Goal: Check status: Check status

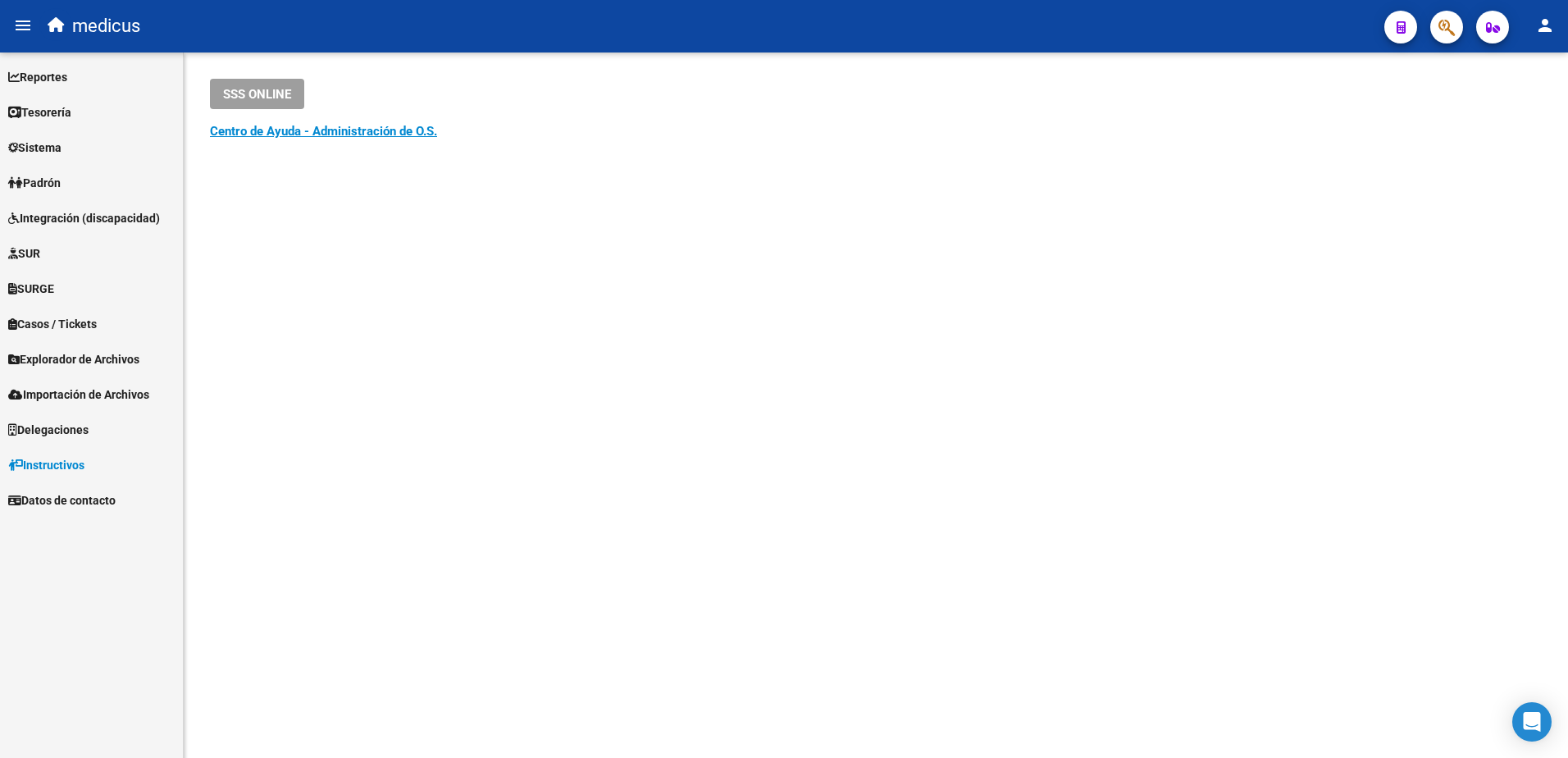
click at [49, 274] on link "SURGE" at bounding box center [91, 288] width 183 height 36
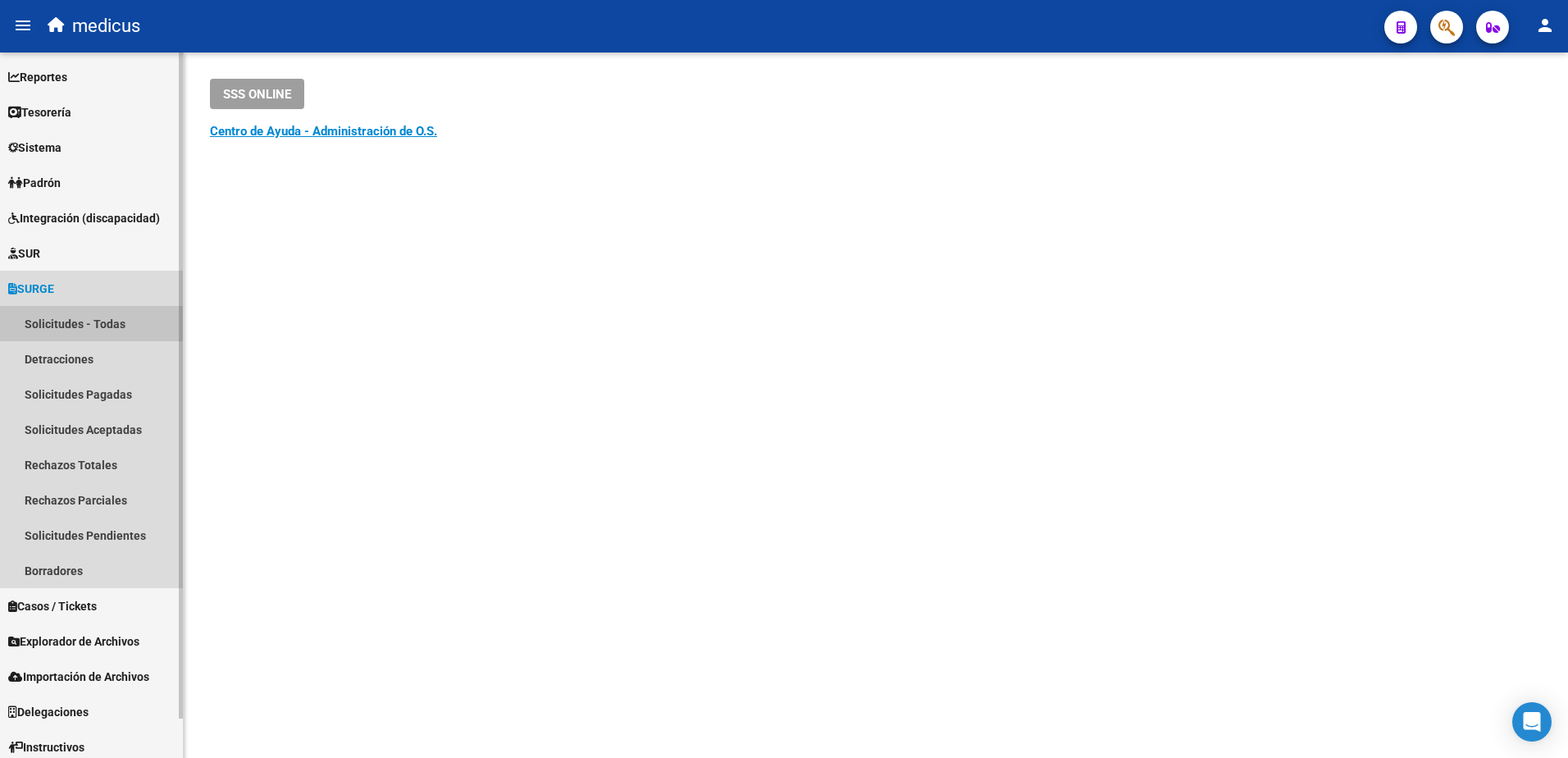
click at [106, 324] on link "Solicitudes - Todas" at bounding box center [91, 324] width 183 height 36
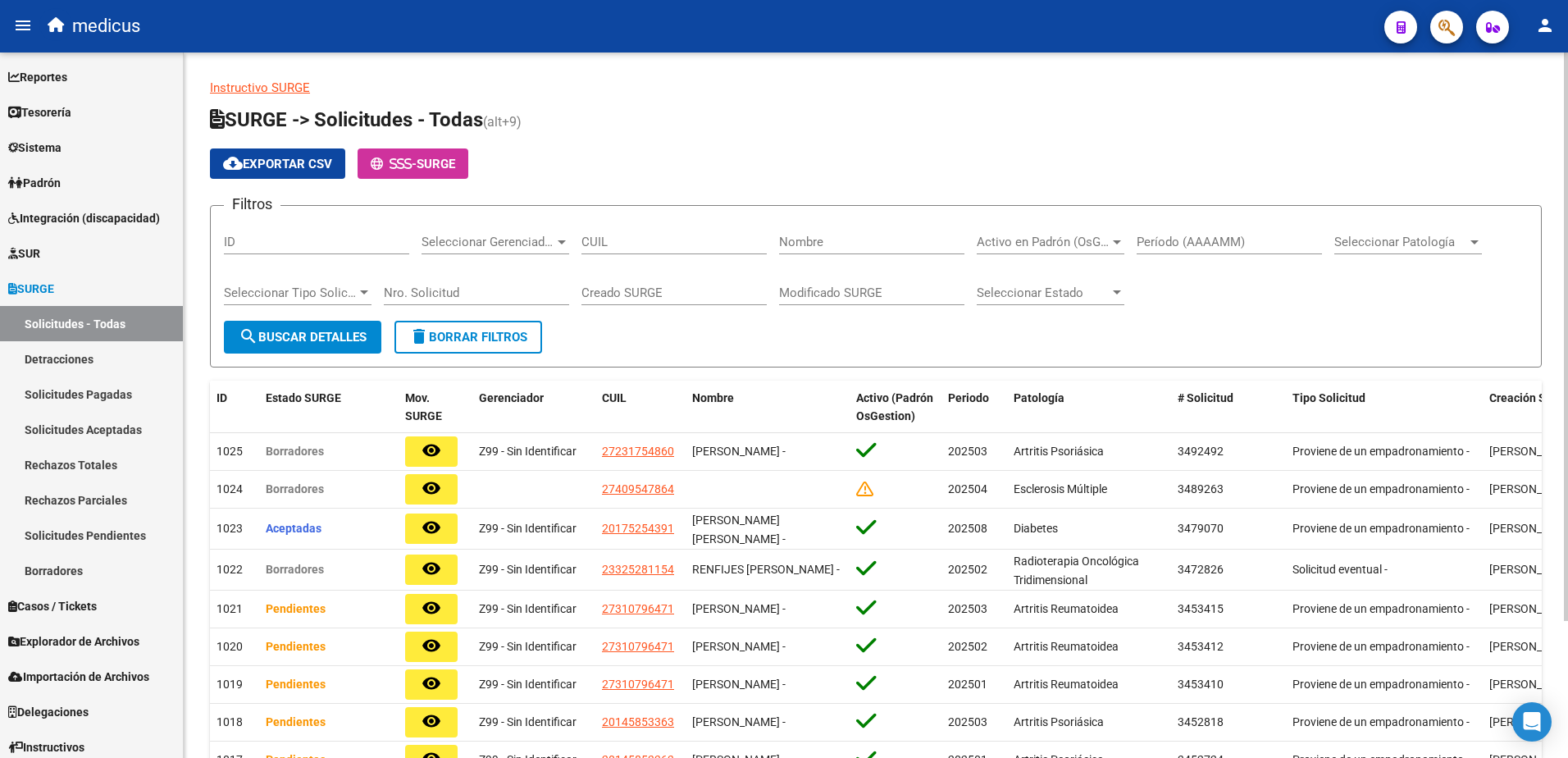
click at [811, 236] on input "Nombre" at bounding box center [871, 242] width 186 height 14
click at [626, 239] on input "CUIL" at bounding box center [674, 242] width 186 height 14
type input "16-583683"
drag, startPoint x: 669, startPoint y: 230, endPoint x: 644, endPoint y: 231, distance: 25.0
click at [644, 231] on div "16-583683 CUIL" at bounding box center [674, 236] width 186 height 36
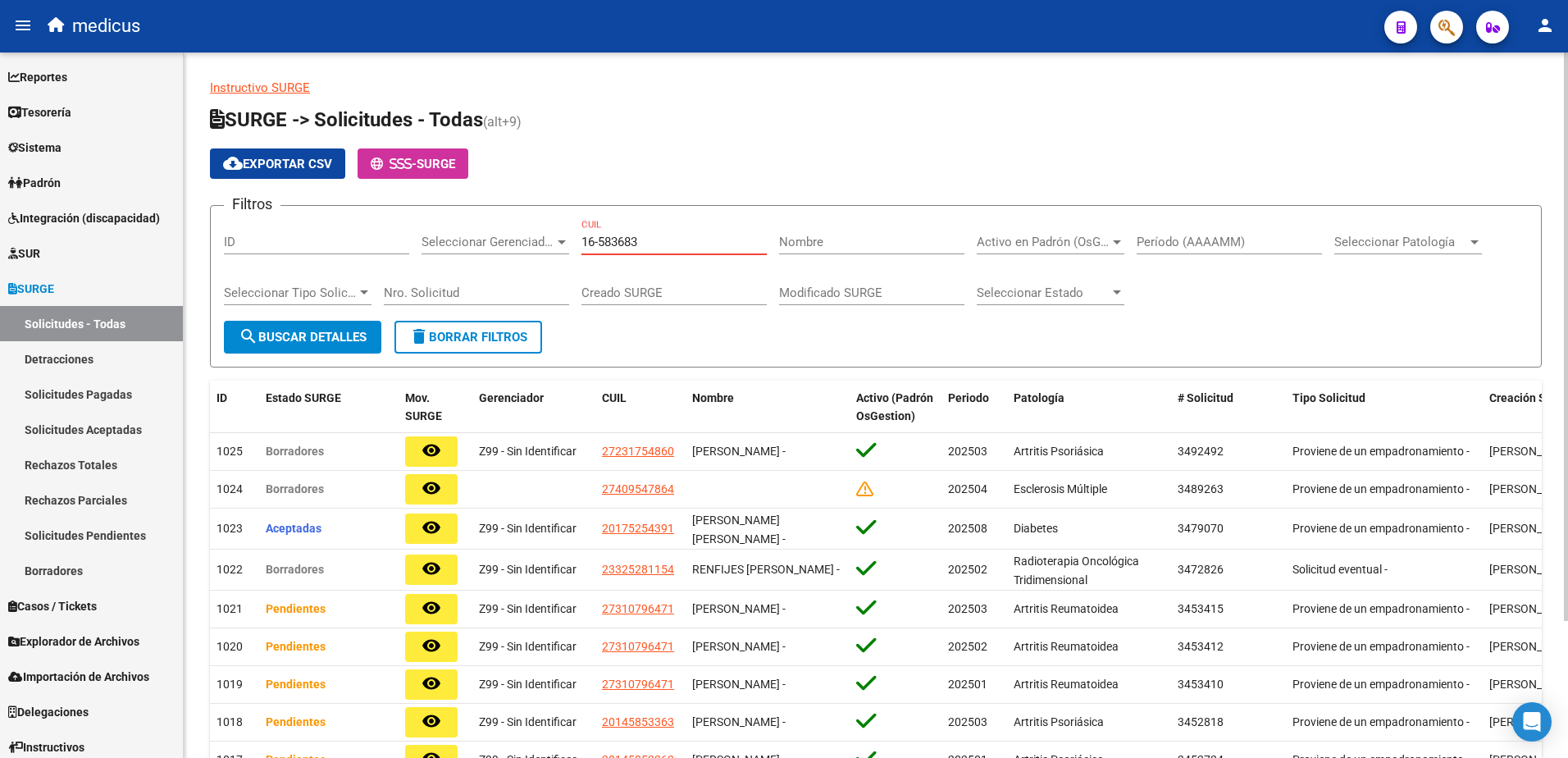
drag, startPoint x: 624, startPoint y: 247, endPoint x: 572, endPoint y: 245, distance: 52.0
click at [572, 245] on div "Filtros ID Seleccionar Gerenciador Seleccionar Gerenciador 16-583683 CUIL Nombr…" at bounding box center [876, 270] width 1304 height 102
click at [1429, 243] on span "Seleccionar Patología" at bounding box center [1401, 242] width 133 height 14
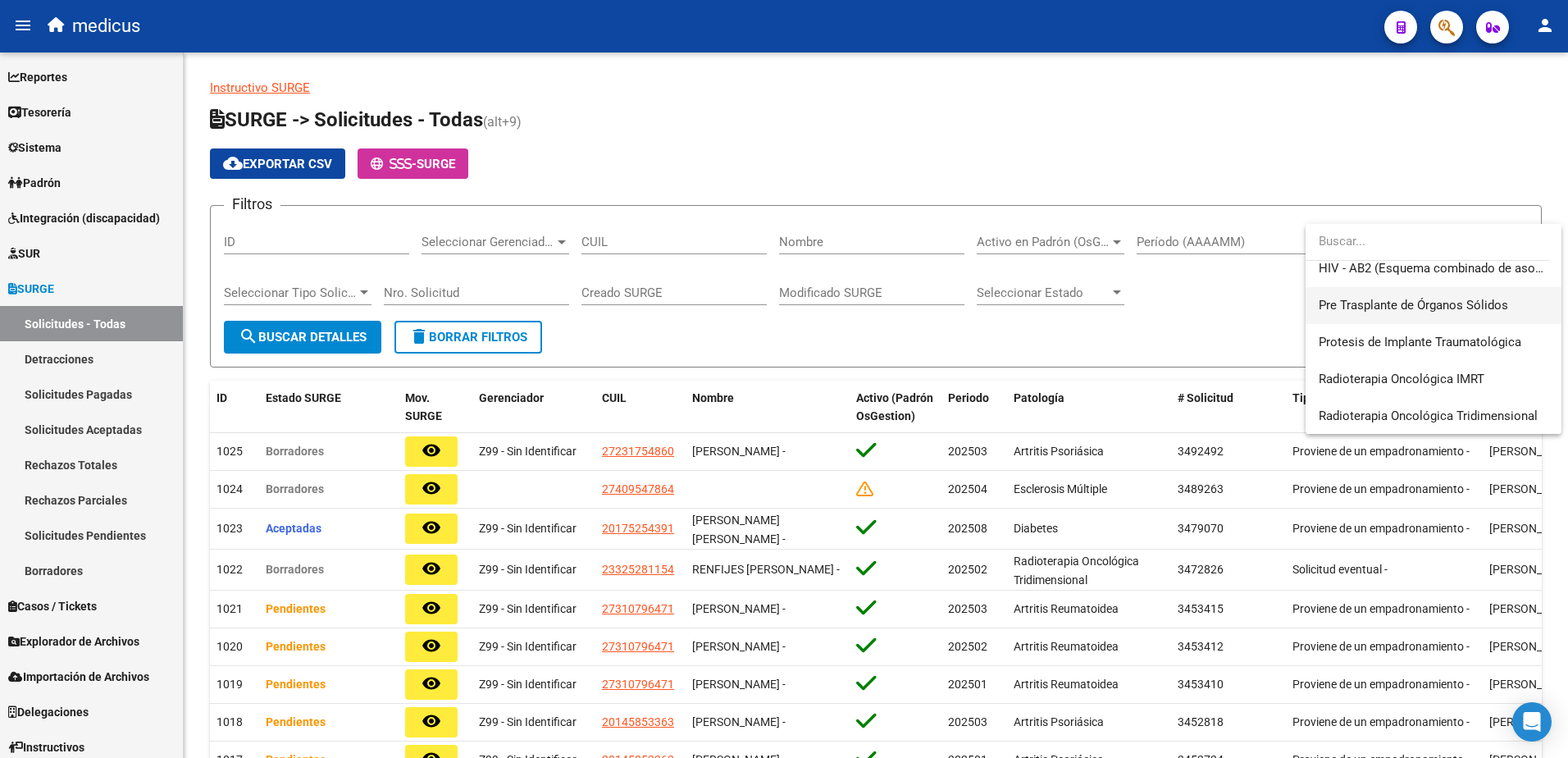
scroll to position [418, 0]
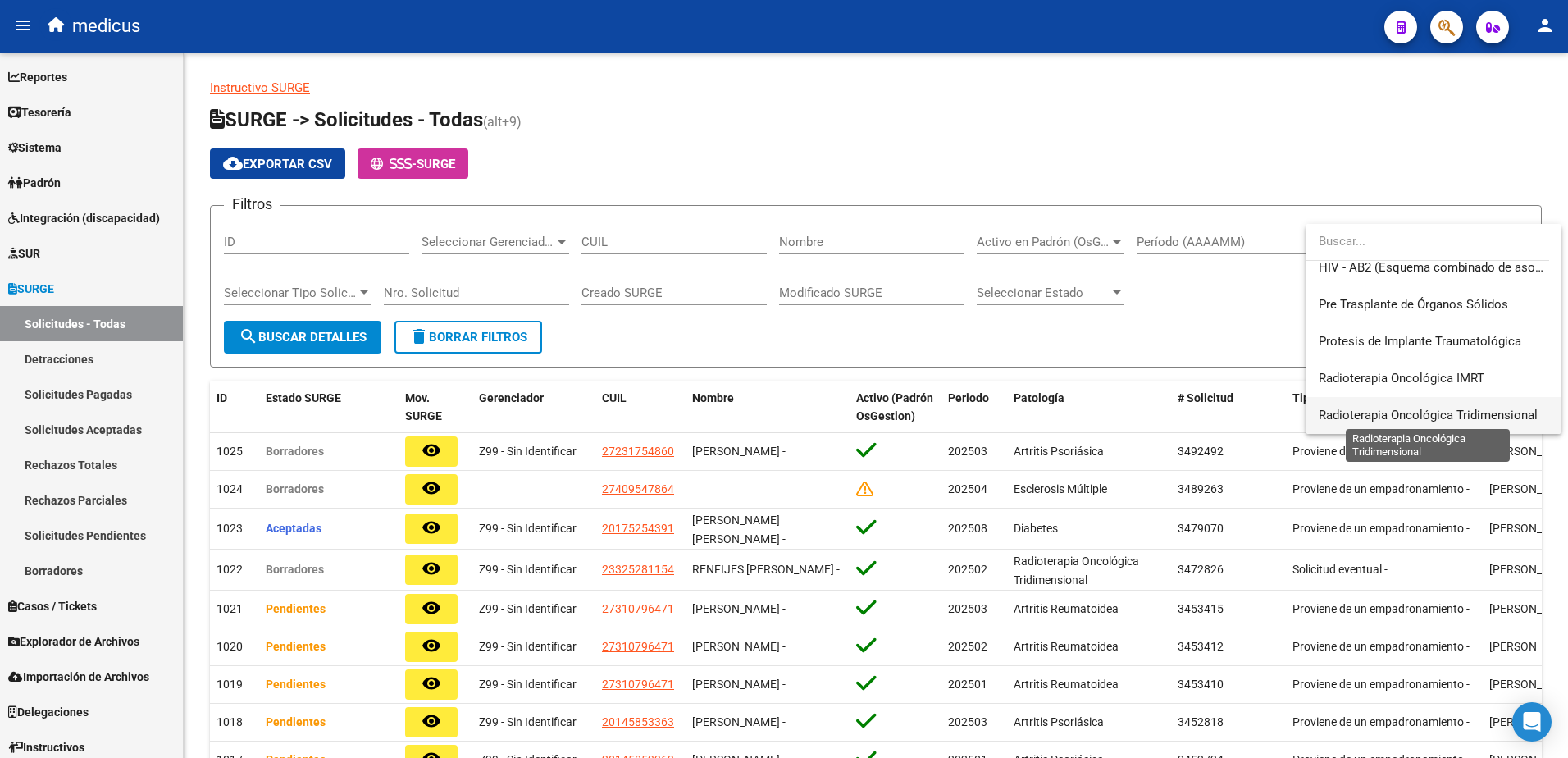
click at [1443, 410] on span "Radioterapia Oncológica Tridimensional" at bounding box center [1427, 414] width 218 height 14
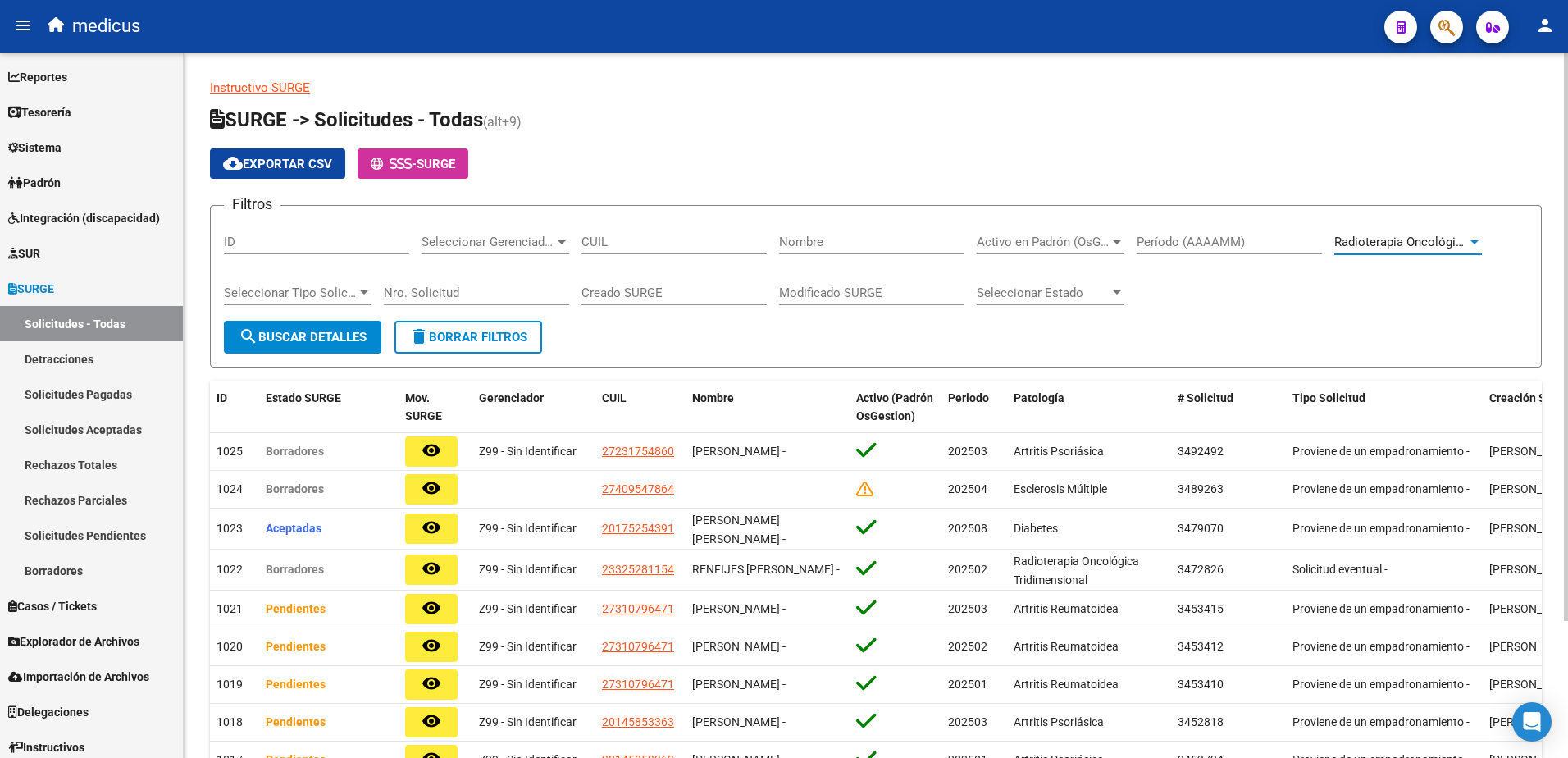
click at [366, 347] on button "search Buscar Detalles" at bounding box center [303, 337] width 158 height 33
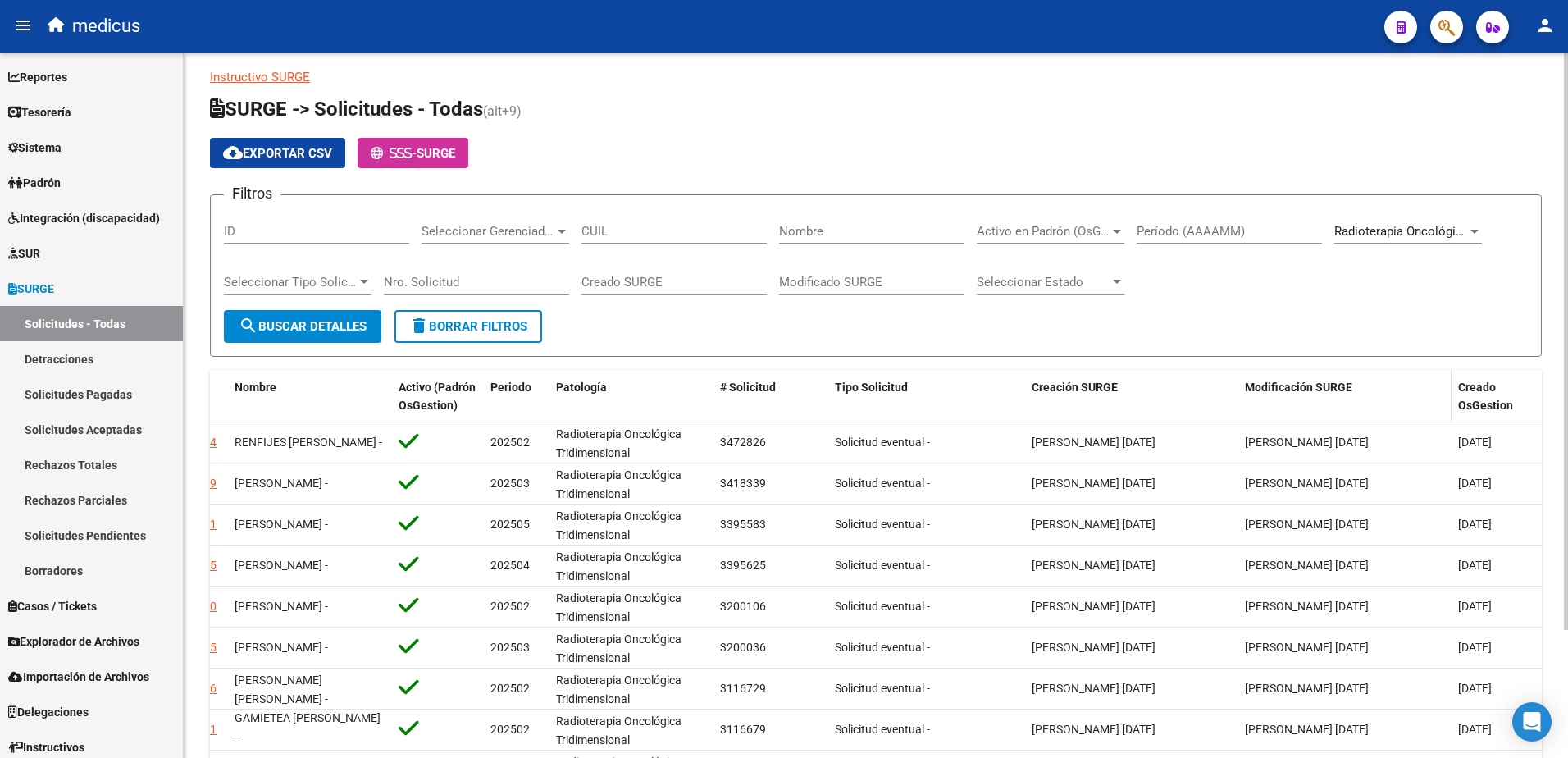
scroll to position [0, 0]
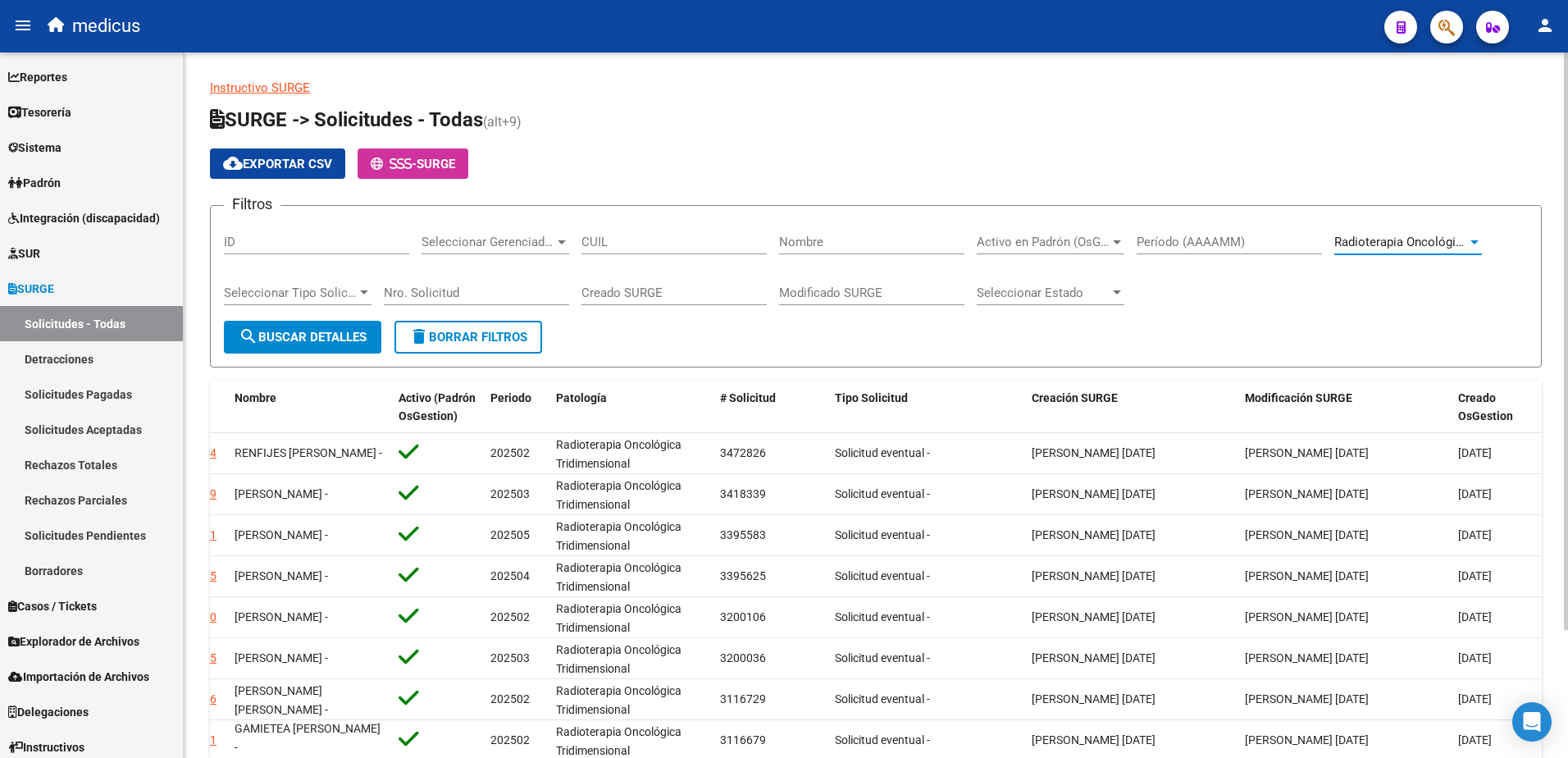
click at [1475, 239] on div at bounding box center [1474, 243] width 14 height 13
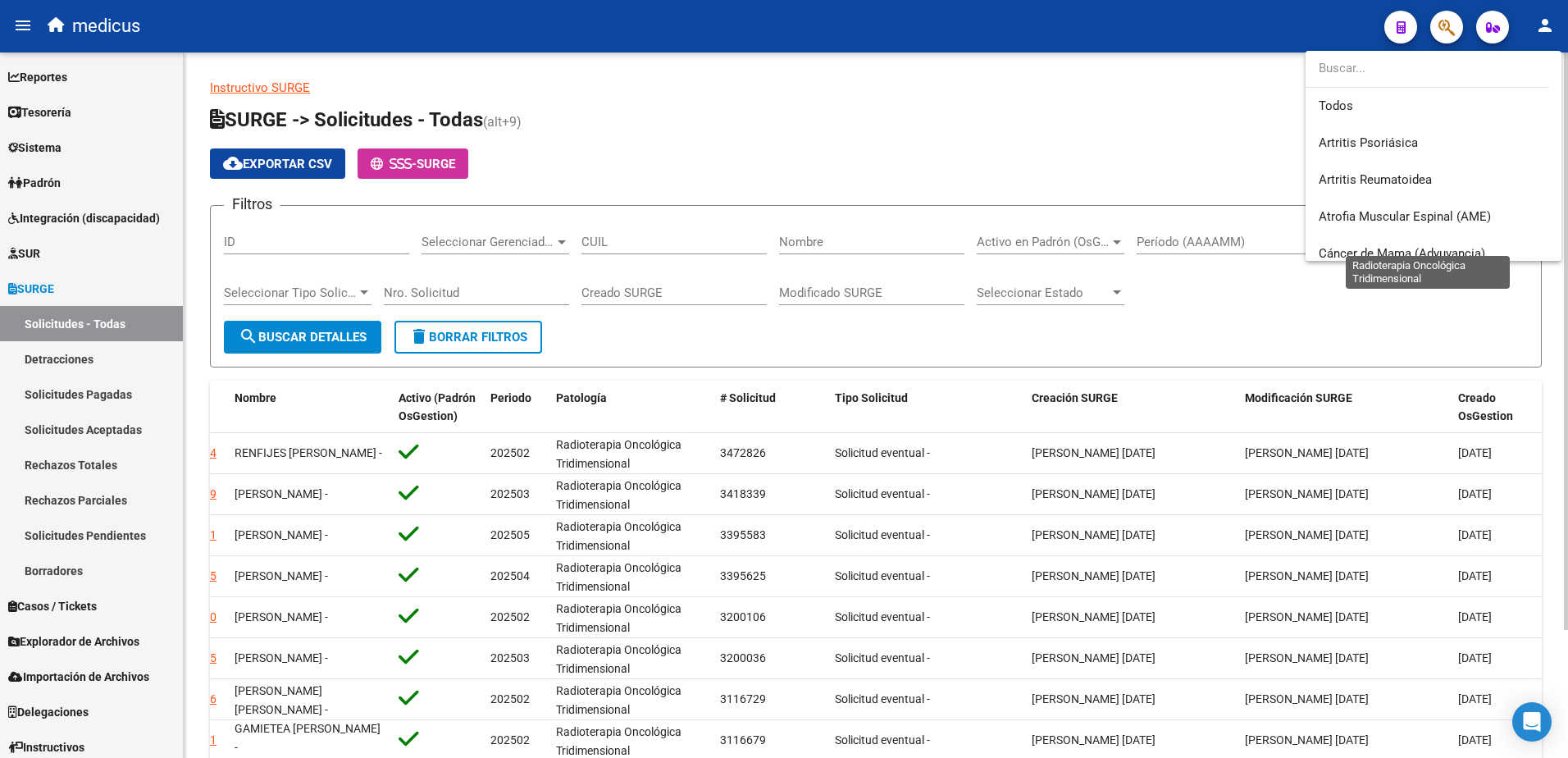
scroll to position [418, 0]
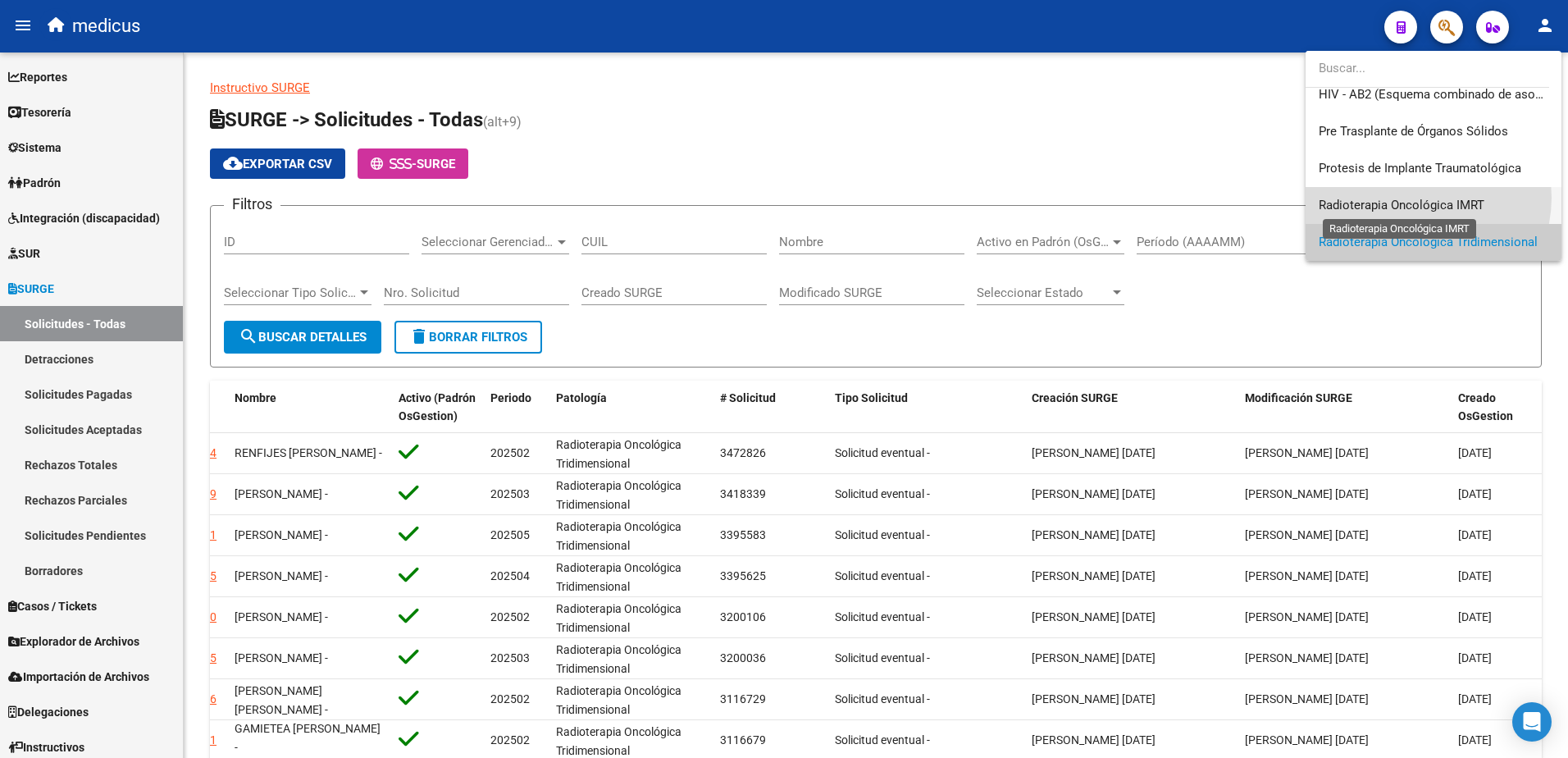
click at [1415, 197] on span "Radioterapia Oncológica IMRT" at bounding box center [1401, 204] width 166 height 14
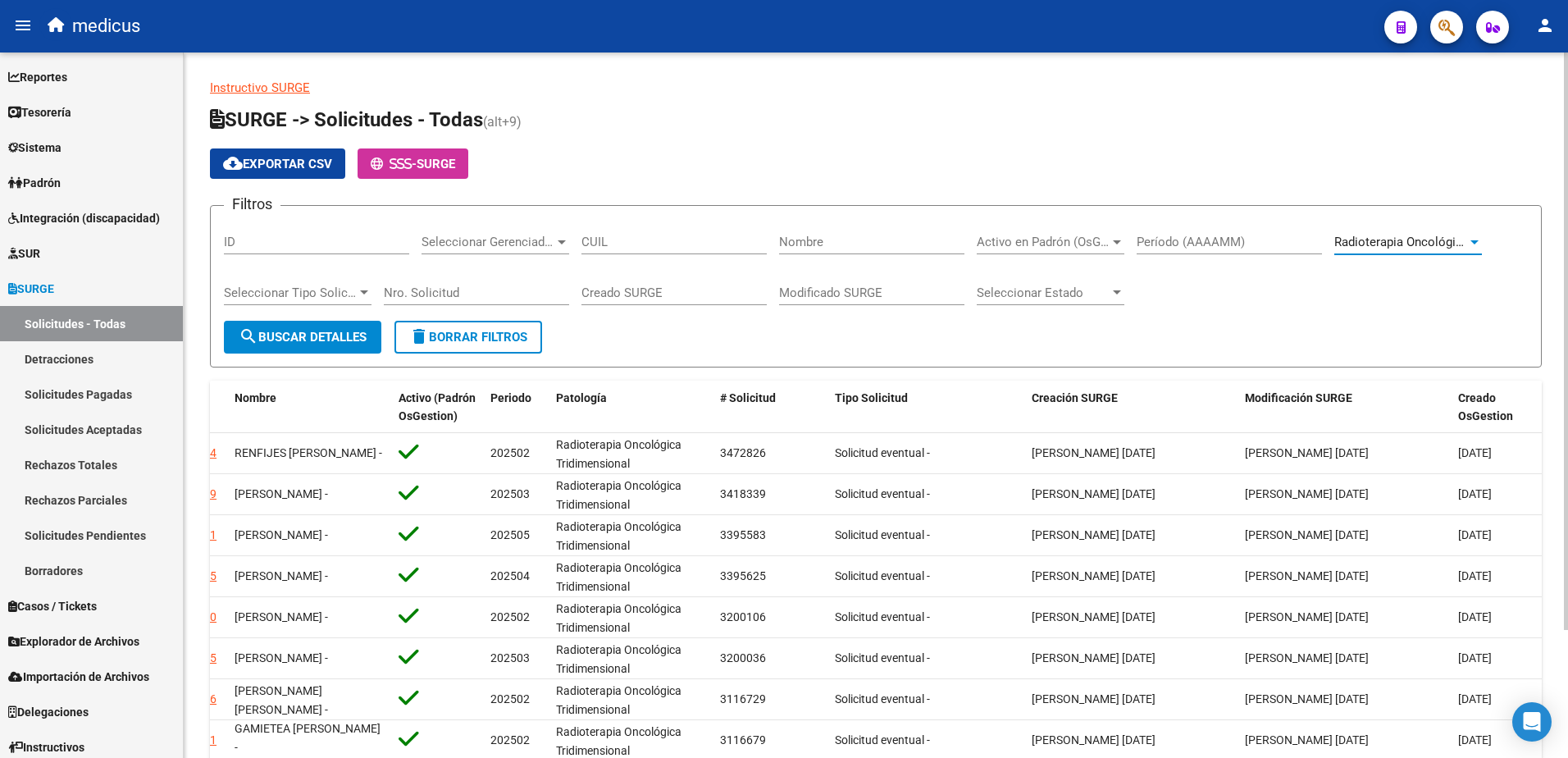
click at [337, 331] on span "search Buscar Detalles" at bounding box center [302, 336] width 128 height 14
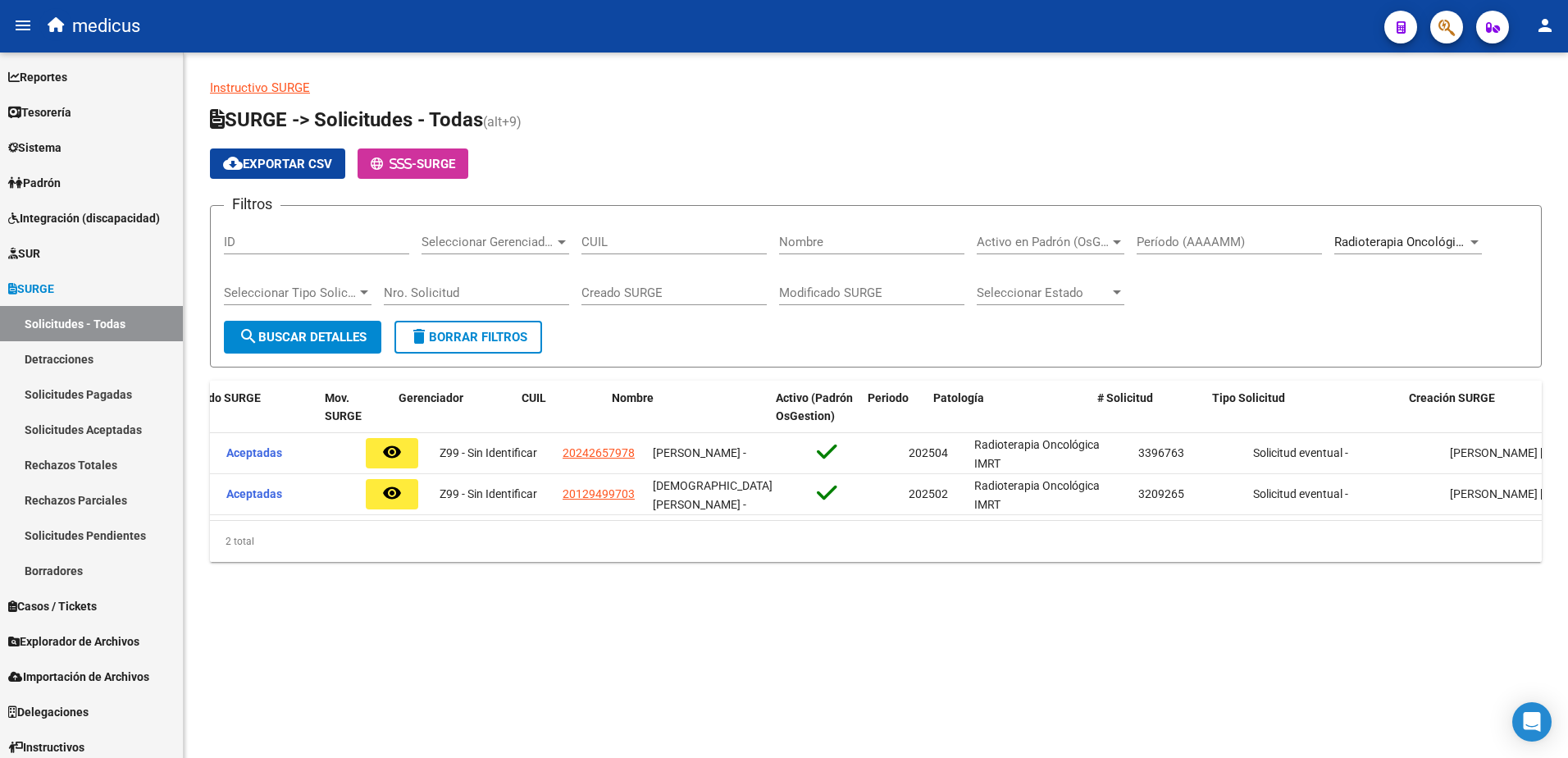
scroll to position [0, 0]
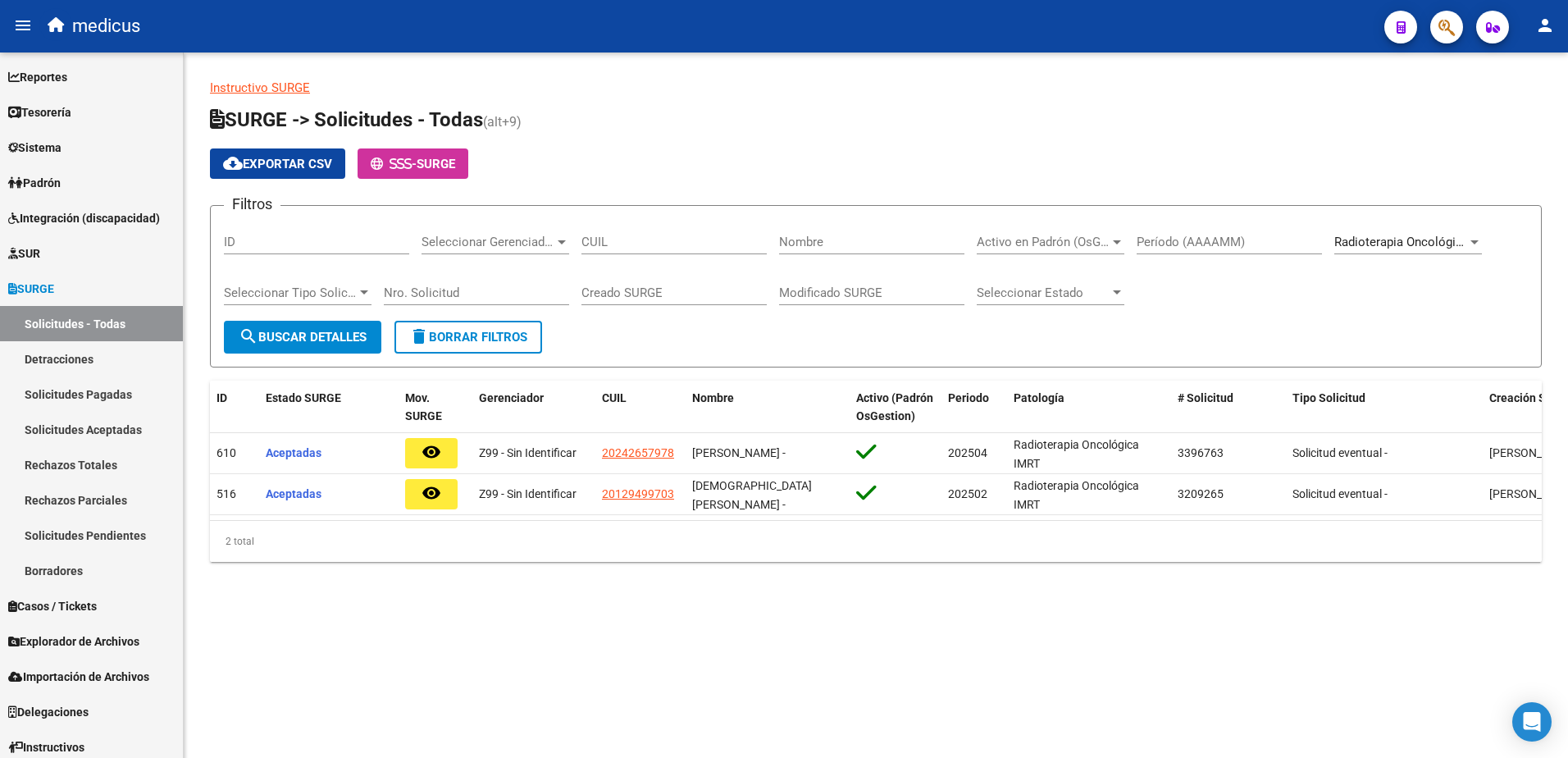
click at [1472, 245] on div at bounding box center [1474, 243] width 14 height 13
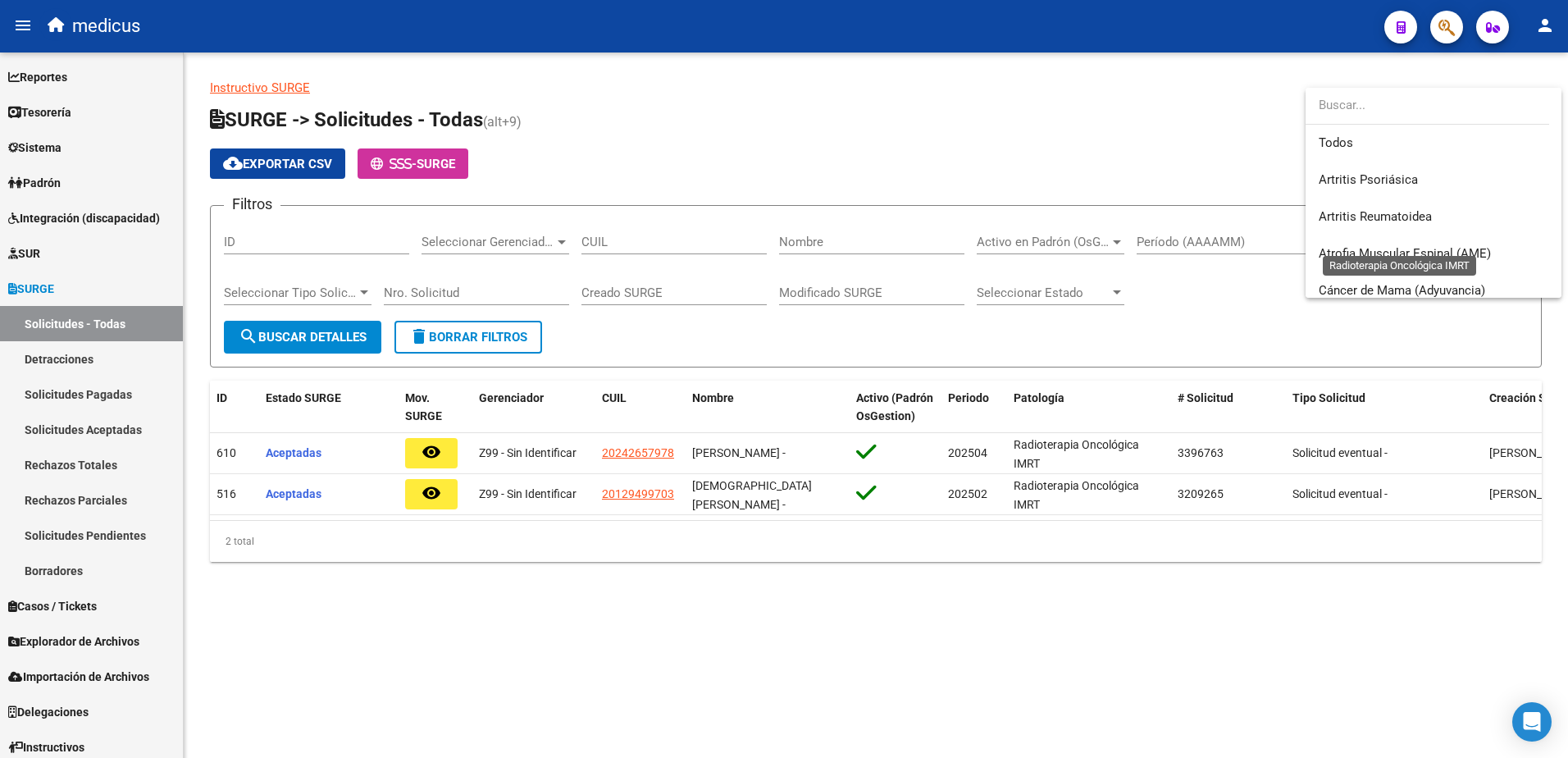
scroll to position [418, 0]
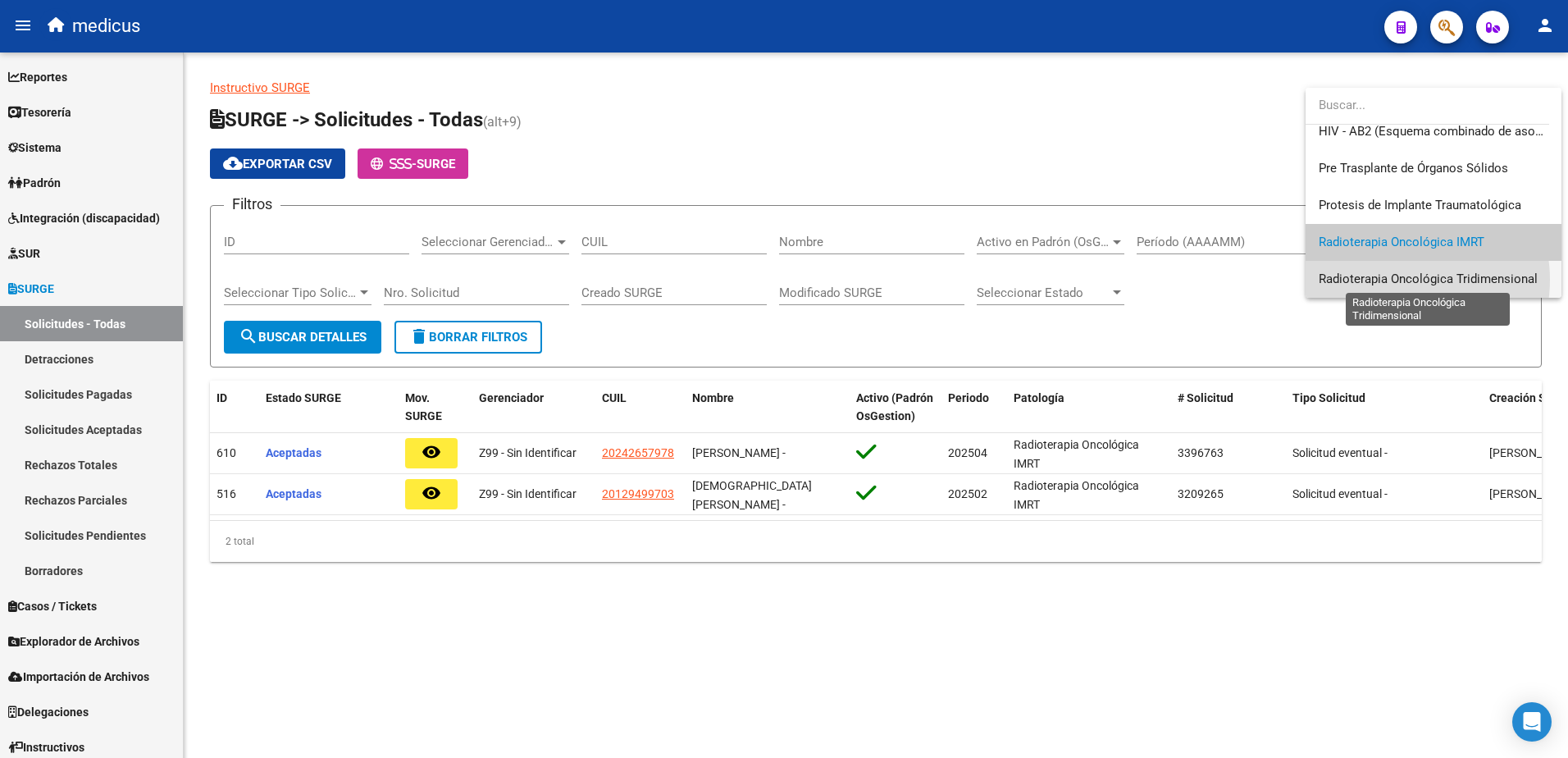
click at [1397, 280] on span "Radioterapia Oncológica Tridimensional" at bounding box center [1427, 278] width 218 height 14
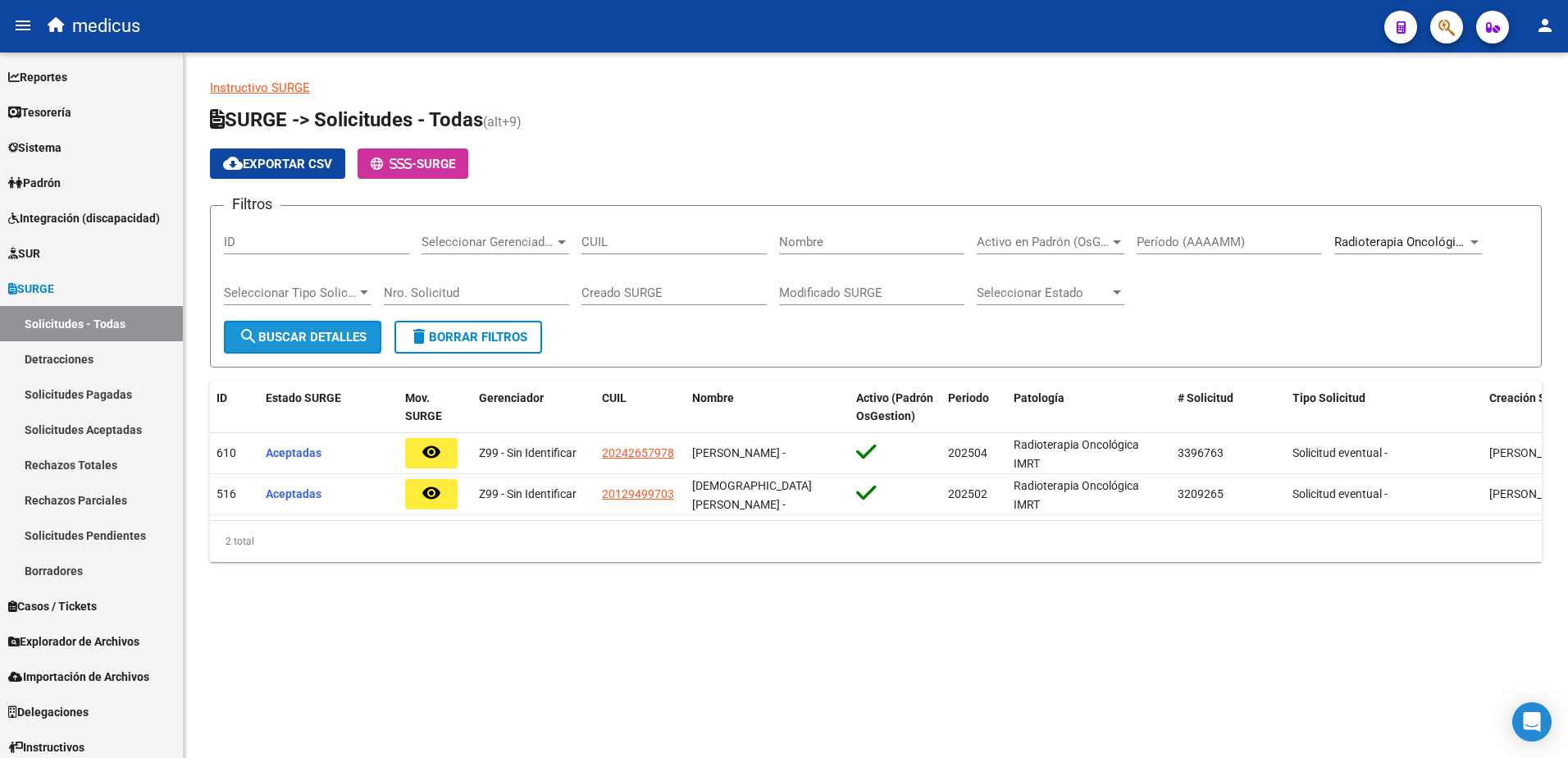
click at [317, 343] on span "search Buscar Detalles" at bounding box center [302, 336] width 128 height 14
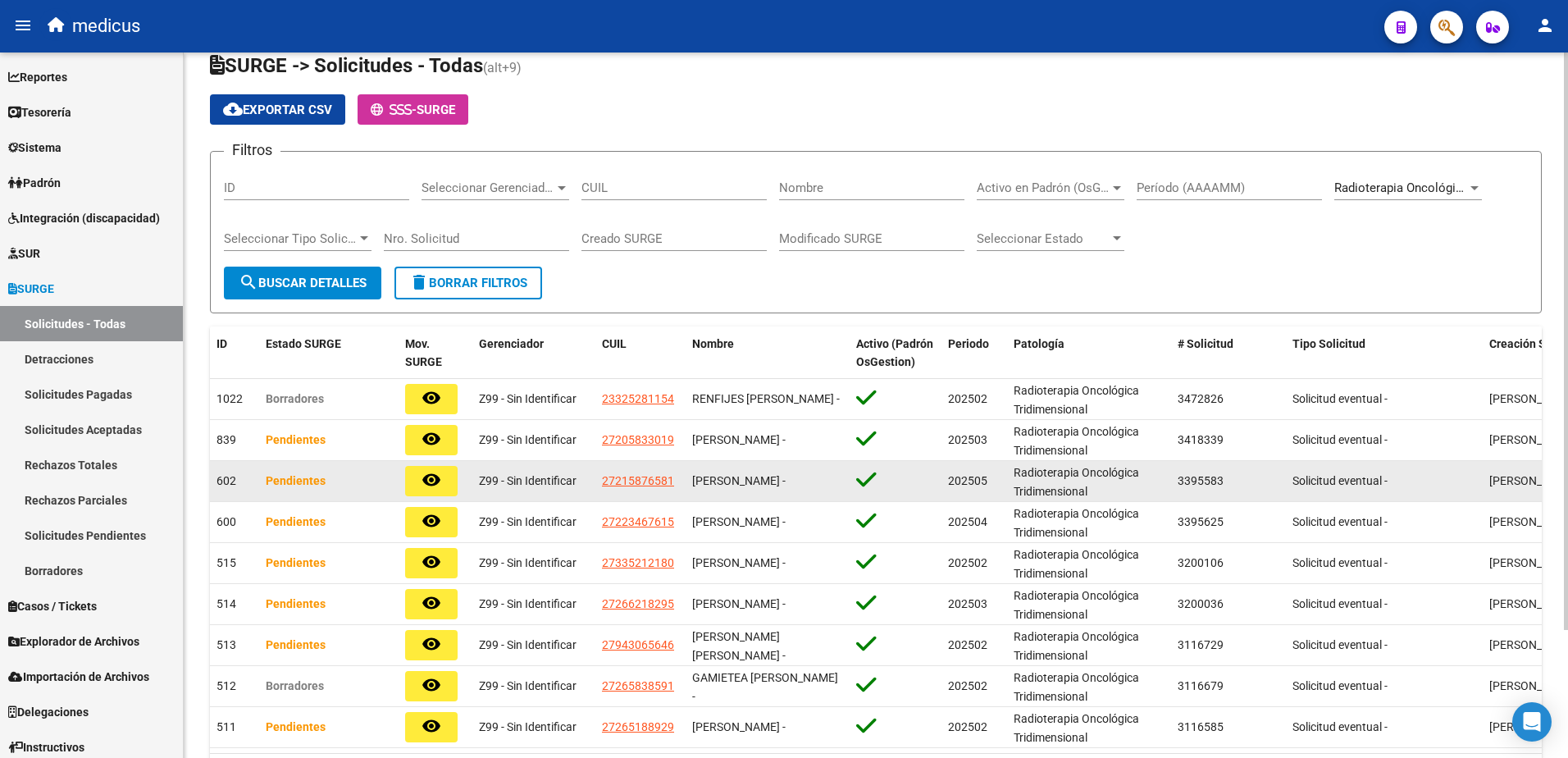
scroll to position [82, 0]
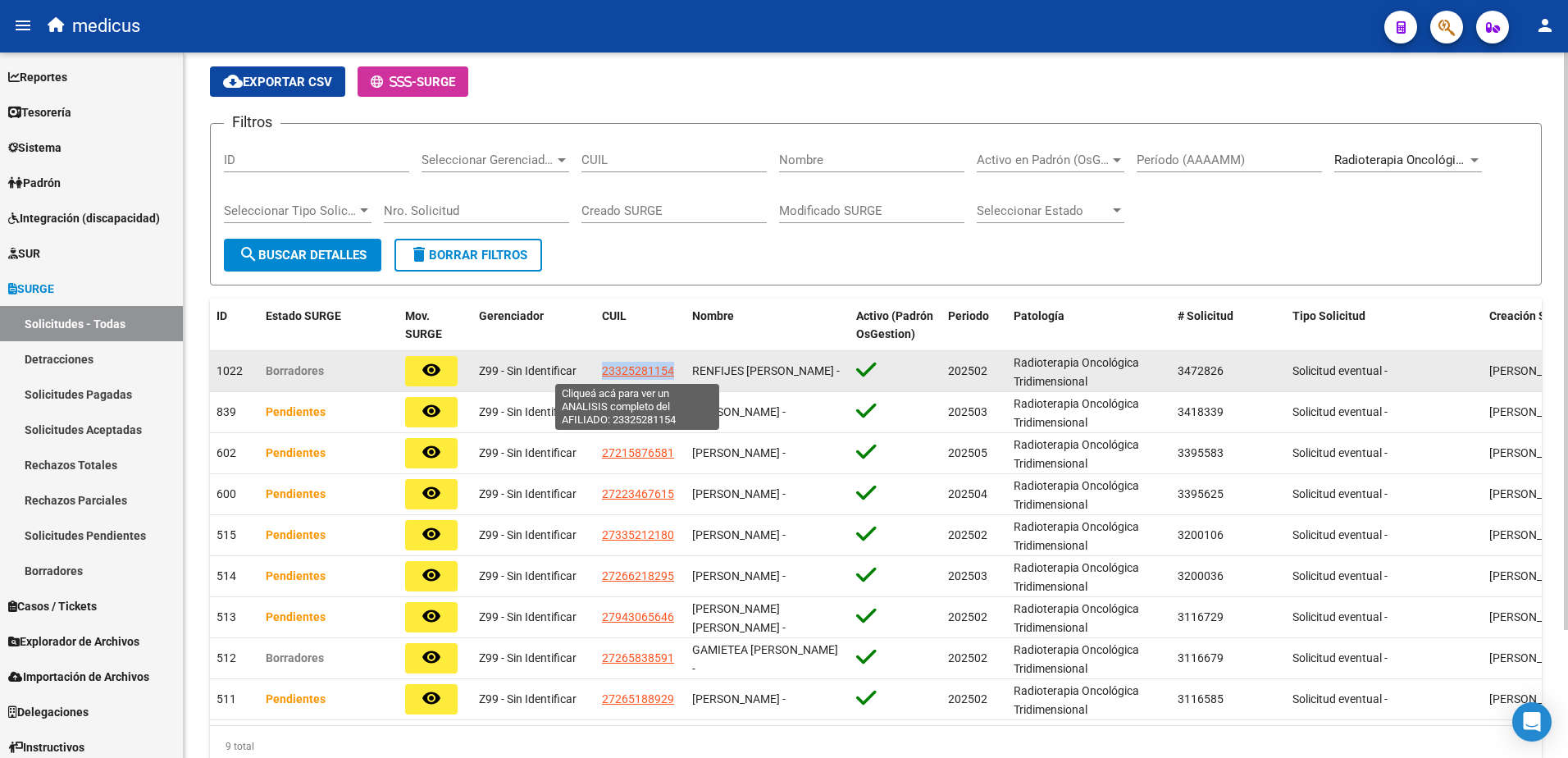
drag, startPoint x: 601, startPoint y: 374, endPoint x: 671, endPoint y: 373, distance: 70.0
click at [671, 373] on datatable-body-cell "23325281154" at bounding box center [641, 372] width 90 height 40
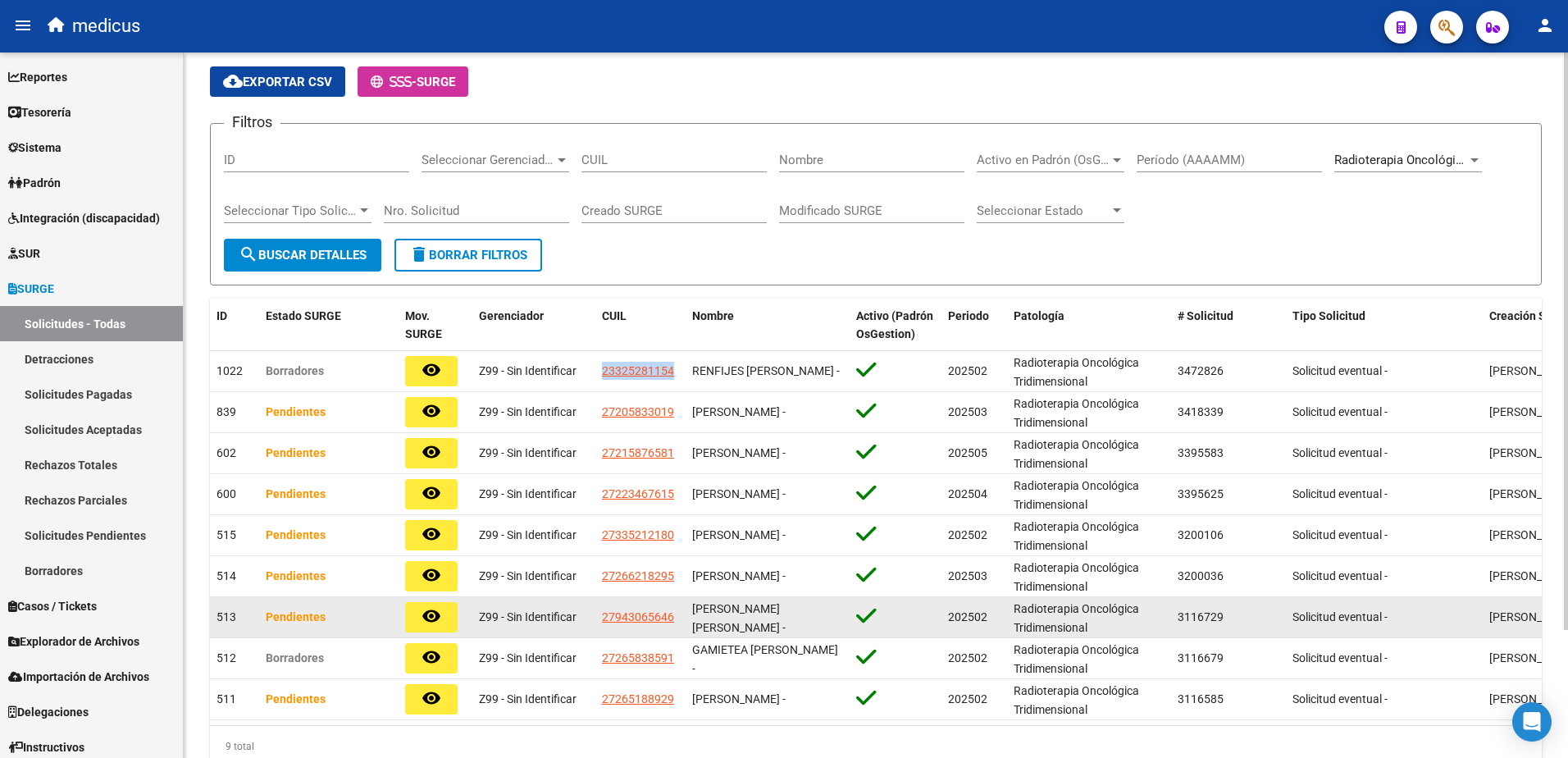
copy span "23325281154"
